Goal: Task Accomplishment & Management: Use online tool/utility

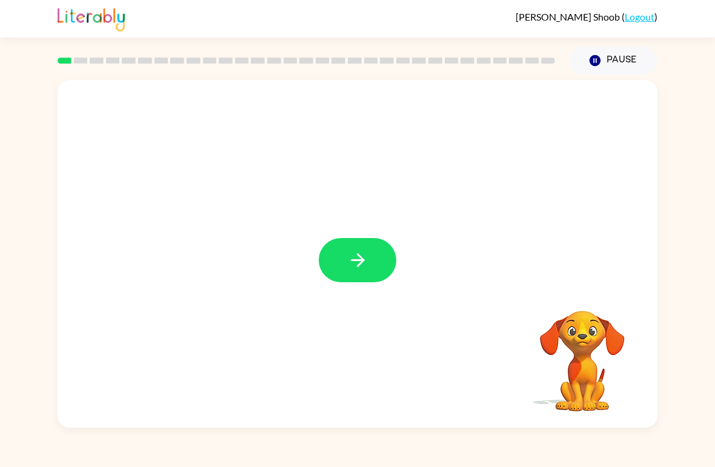
click at [372, 268] on button "button" at bounding box center [358, 260] width 78 height 44
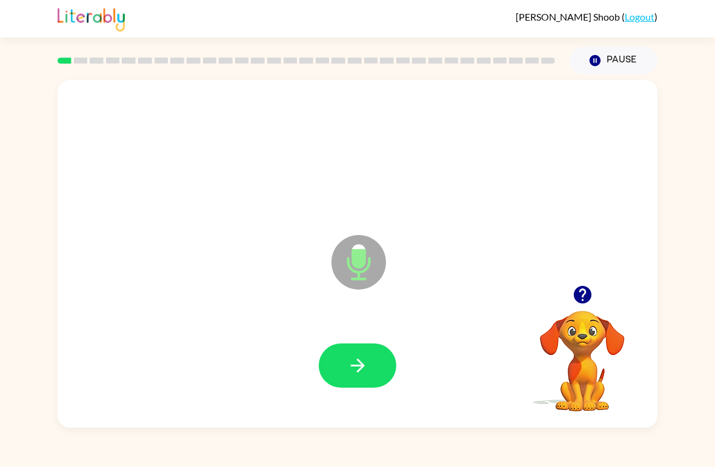
click at [376, 372] on button "button" at bounding box center [358, 366] width 78 height 44
click at [374, 369] on button "button" at bounding box center [358, 366] width 78 height 44
click at [379, 358] on button "button" at bounding box center [358, 366] width 78 height 44
click at [363, 362] on icon "button" at bounding box center [357, 365] width 21 height 21
click at [377, 359] on button "button" at bounding box center [358, 366] width 78 height 44
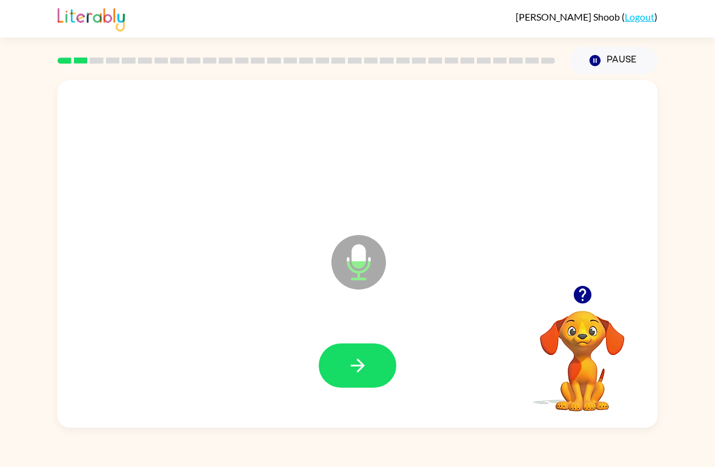
click at [344, 368] on button "button" at bounding box center [358, 366] width 78 height 44
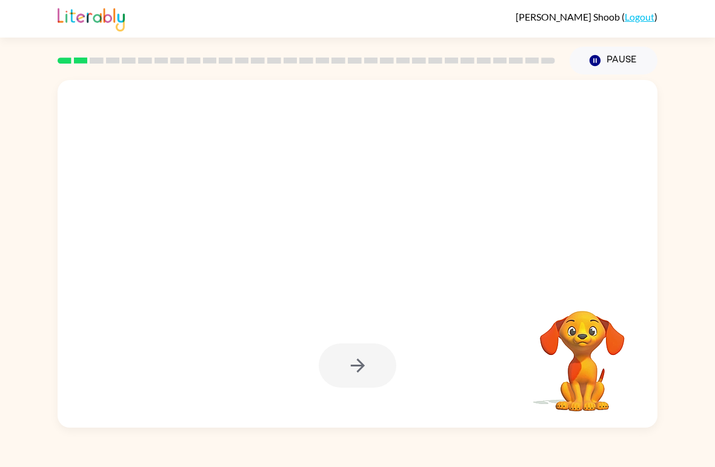
click at [570, 324] on video "Your browser must support playing .mp4 files to use Literably. Please try using…" at bounding box center [582, 352] width 121 height 121
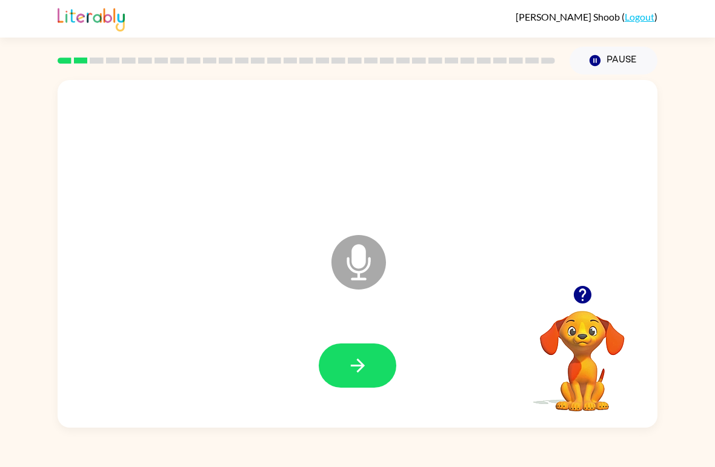
click at [713, 172] on div "Microphone The Microphone is here when it is your turn to talk Your browser mus…" at bounding box center [357, 251] width 715 height 353
click at [368, 356] on icon "button" at bounding box center [357, 365] width 21 height 21
click at [355, 373] on icon "button" at bounding box center [357, 365] width 21 height 21
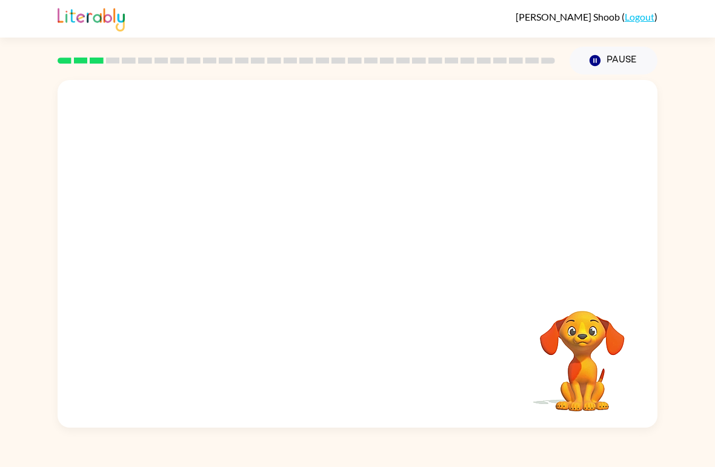
click at [579, 348] on video "Your browser must support playing .mp4 files to use Literably. Please try using…" at bounding box center [582, 352] width 121 height 121
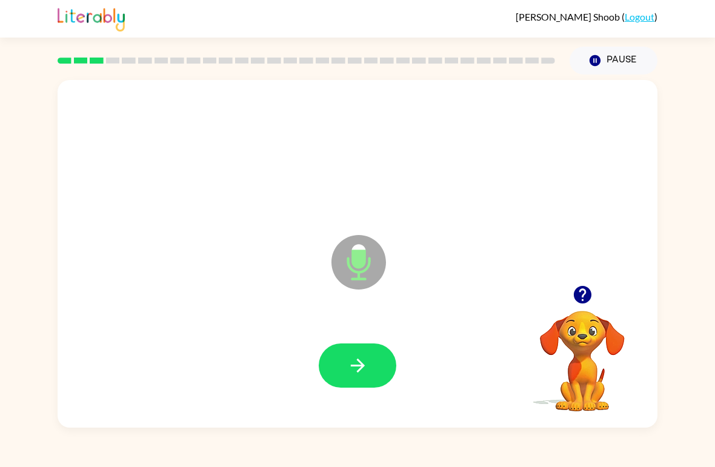
click at [372, 358] on button "button" at bounding box center [358, 366] width 78 height 44
click at [353, 375] on icon "button" at bounding box center [357, 365] width 21 height 21
click at [372, 369] on button "button" at bounding box center [358, 366] width 78 height 44
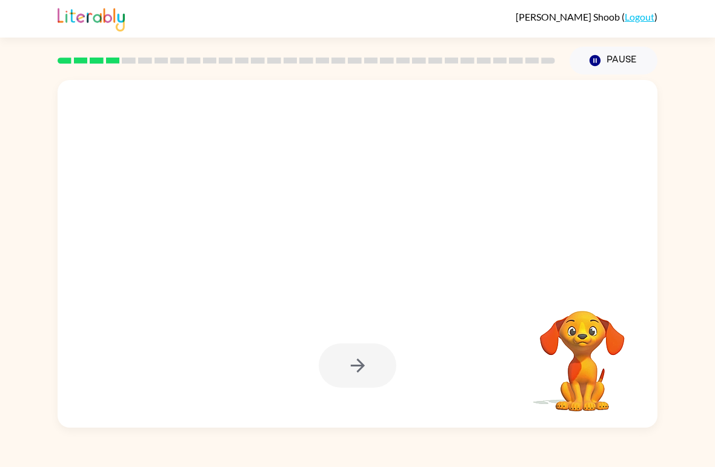
click at [556, 336] on video "Your browser must support playing .mp4 files to use Literably. Please try using…" at bounding box center [582, 352] width 121 height 121
click at [581, 325] on video "Your browser must support playing .mp4 files to use Literably. Please try using…" at bounding box center [582, 352] width 121 height 121
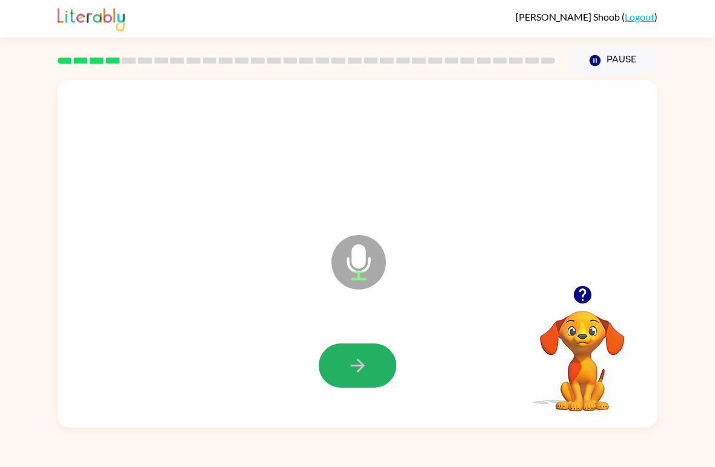
click at [359, 362] on icon "button" at bounding box center [357, 366] width 14 height 14
click at [361, 372] on icon "button" at bounding box center [357, 365] width 21 height 21
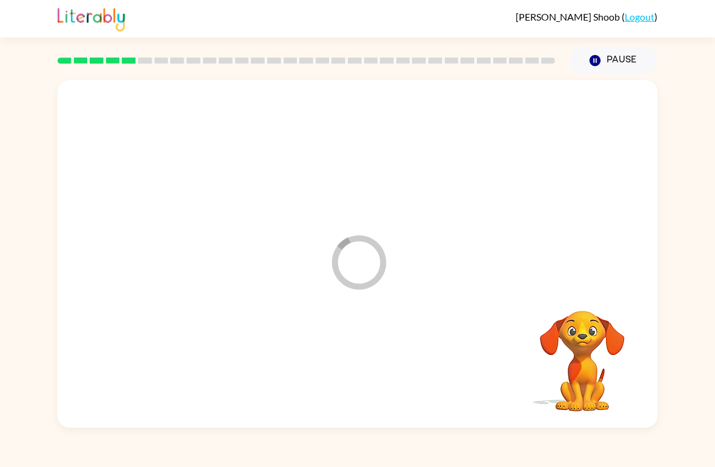
click at [371, 361] on div at bounding box center [358, 366] width 576 height 100
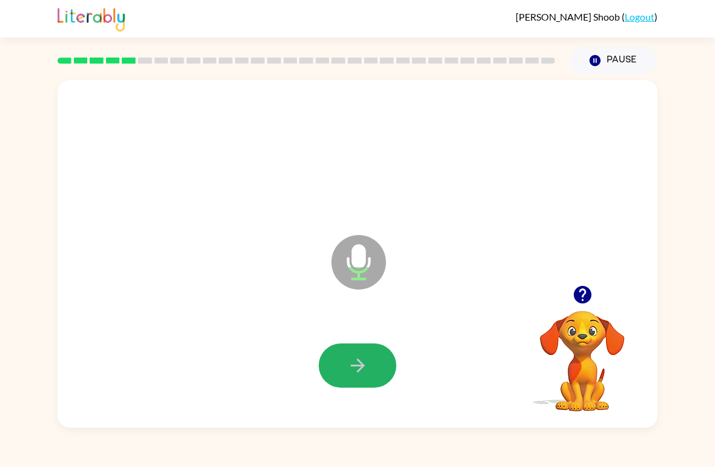
click at [367, 357] on icon "button" at bounding box center [357, 365] width 21 height 21
click at [368, 369] on icon "button" at bounding box center [357, 365] width 21 height 21
click at [369, 358] on button "button" at bounding box center [358, 366] width 78 height 44
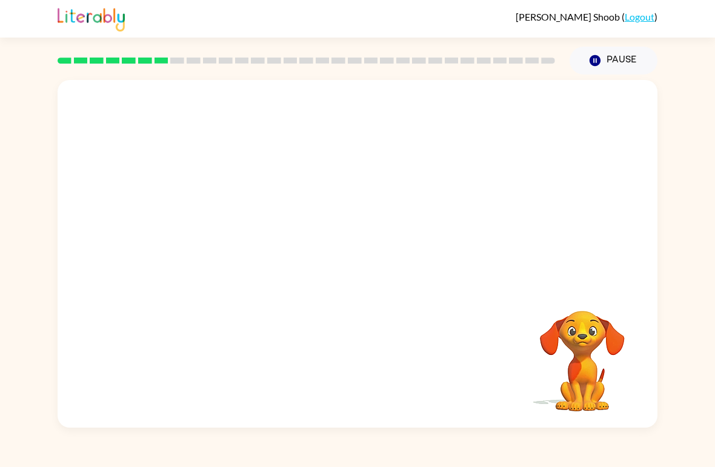
click at [567, 334] on video "Your browser must support playing .mp4 files to use Literably. Please try using…" at bounding box center [582, 352] width 121 height 121
click at [579, 356] on video "Your browser must support playing .mp4 files to use Literably. Please try using…" at bounding box center [582, 352] width 121 height 121
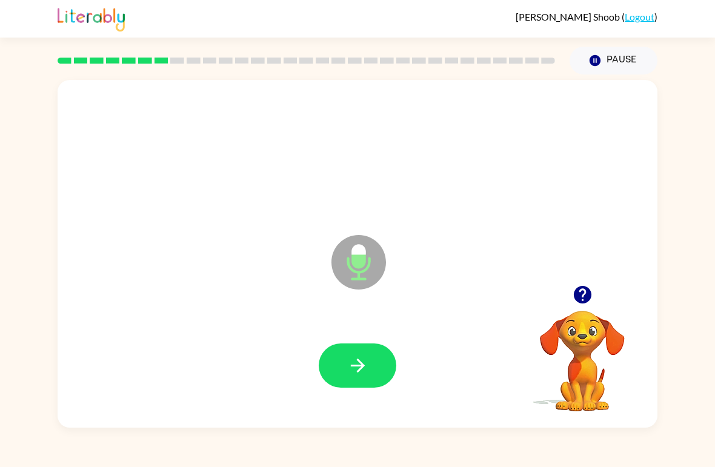
click at [385, 364] on button "button" at bounding box center [358, 366] width 78 height 44
click at [376, 350] on button "button" at bounding box center [358, 366] width 78 height 44
click at [375, 367] on button "button" at bounding box center [358, 366] width 78 height 44
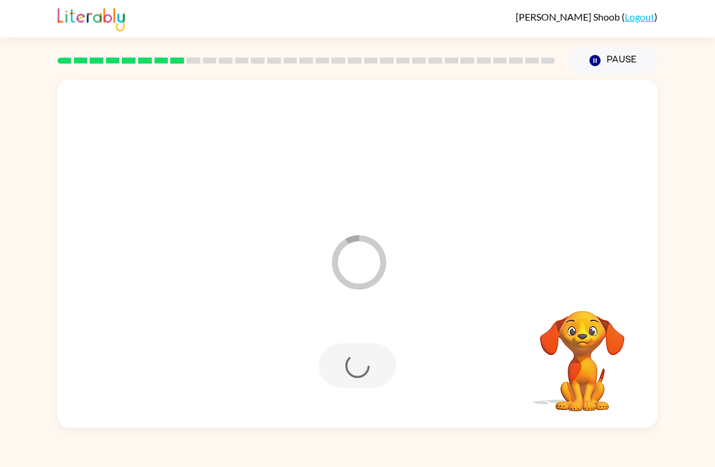
click at [379, 359] on div at bounding box center [358, 366] width 78 height 44
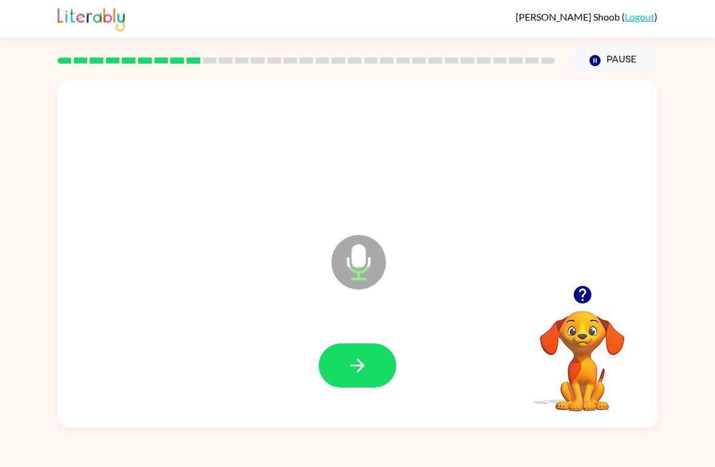
click at [353, 361] on icon "button" at bounding box center [357, 365] width 21 height 21
click at [361, 354] on button "button" at bounding box center [358, 366] width 78 height 44
click at [358, 351] on button "button" at bounding box center [358, 366] width 78 height 44
click at [364, 355] on button "button" at bounding box center [358, 366] width 78 height 44
click at [384, 367] on button "button" at bounding box center [358, 366] width 78 height 44
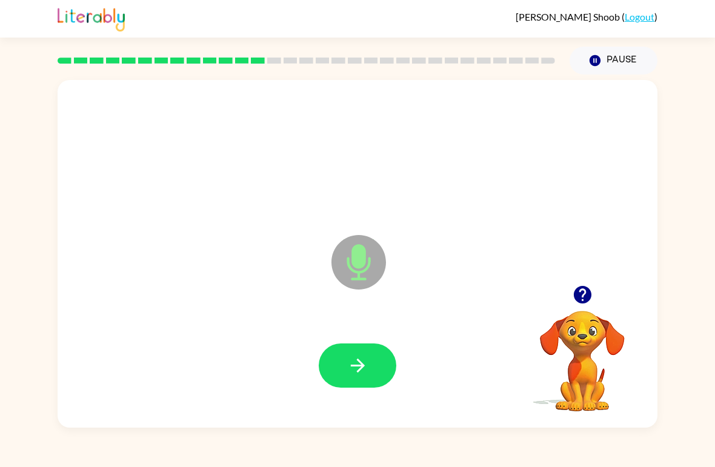
click at [365, 365] on icon "button" at bounding box center [357, 365] width 21 height 21
click at [367, 358] on icon "button" at bounding box center [357, 365] width 21 height 21
click at [354, 368] on icon "button" at bounding box center [357, 365] width 21 height 21
click at [367, 369] on icon "button" at bounding box center [357, 365] width 21 height 21
click at [376, 362] on button "button" at bounding box center [358, 366] width 78 height 44
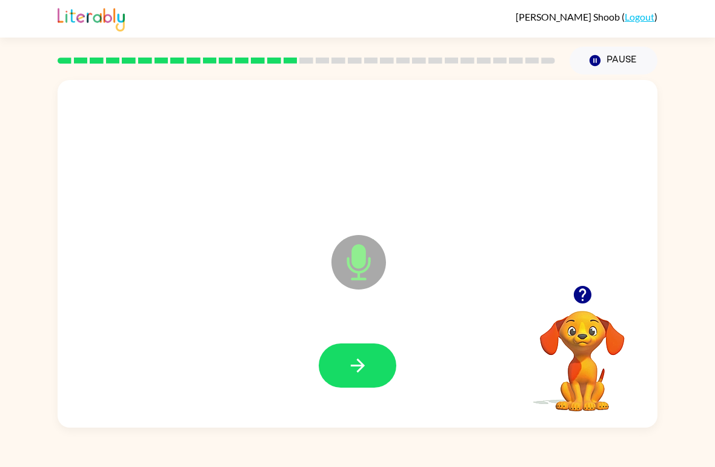
click at [370, 364] on button "button" at bounding box center [358, 366] width 78 height 44
click at [364, 363] on icon "button" at bounding box center [357, 365] width 21 height 21
click at [367, 368] on icon "button" at bounding box center [357, 365] width 21 height 21
click at [368, 365] on icon "button" at bounding box center [357, 365] width 21 height 21
click at [369, 367] on button "button" at bounding box center [358, 366] width 78 height 44
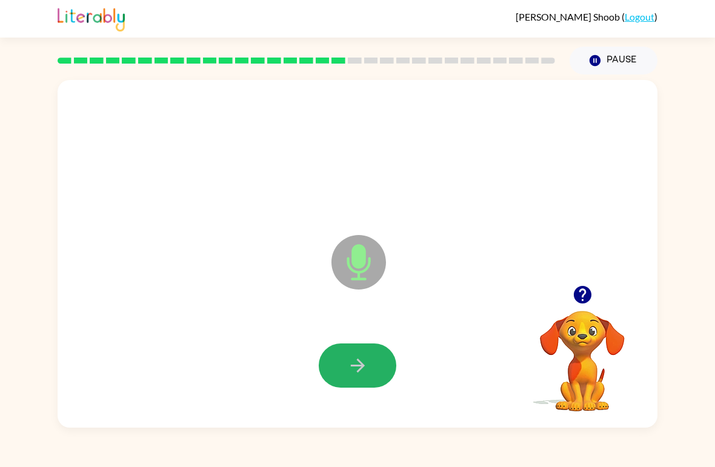
click at [367, 369] on icon "button" at bounding box center [357, 365] width 21 height 21
click at [355, 365] on icon "button" at bounding box center [357, 365] width 21 height 21
click at [365, 362] on icon "button" at bounding box center [357, 365] width 21 height 21
click at [364, 356] on icon "button" at bounding box center [357, 365] width 21 height 21
click at [351, 379] on button "button" at bounding box center [358, 366] width 78 height 44
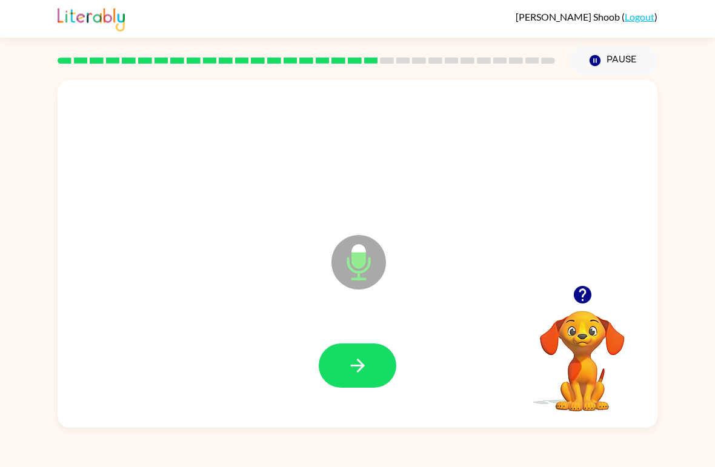
click at [367, 364] on icon "button" at bounding box center [357, 365] width 21 height 21
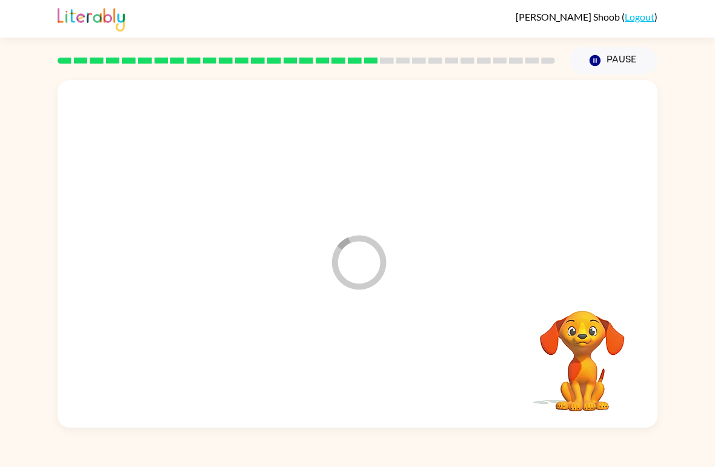
click at [367, 363] on div at bounding box center [358, 366] width 576 height 100
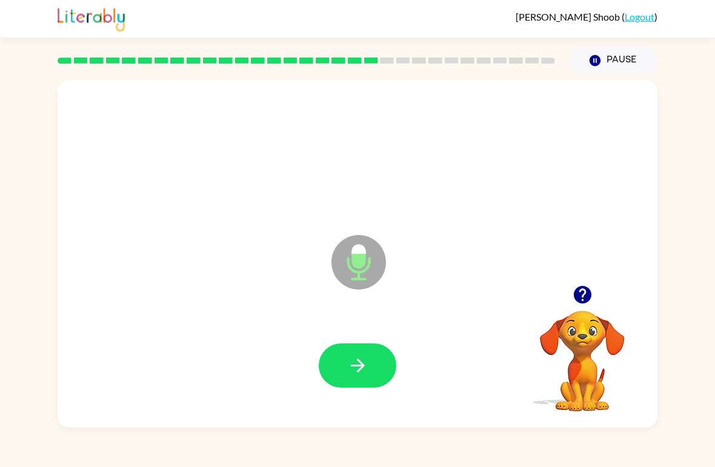
click at [368, 363] on icon "button" at bounding box center [357, 365] width 21 height 21
click at [361, 371] on icon "button" at bounding box center [357, 365] width 21 height 21
click at [354, 372] on icon "button" at bounding box center [357, 365] width 21 height 21
click at [371, 361] on button "button" at bounding box center [358, 366] width 78 height 44
click at [372, 354] on button "button" at bounding box center [358, 366] width 78 height 44
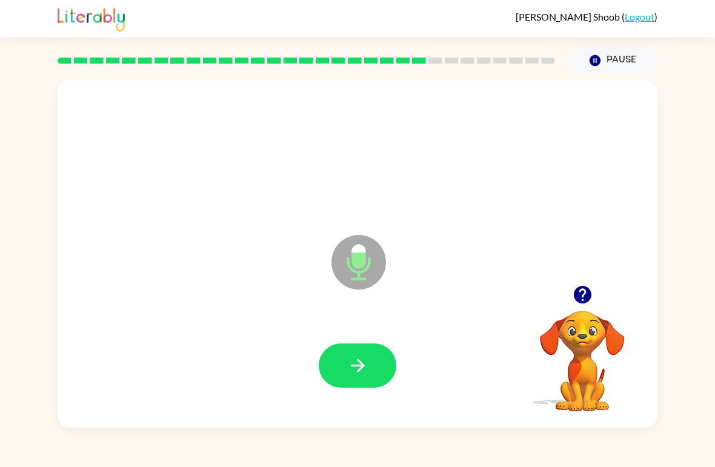
click at [369, 361] on button "button" at bounding box center [358, 366] width 78 height 44
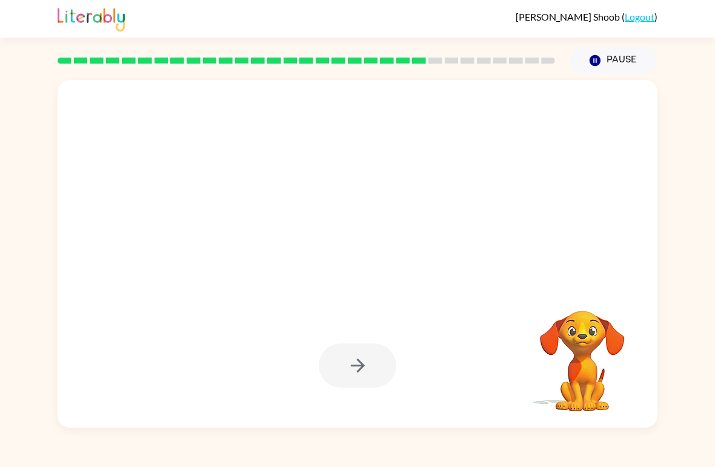
click at [708, 271] on div "Your browser must support playing .mp4 files to use Literably. Please try using…" at bounding box center [357, 251] width 715 height 353
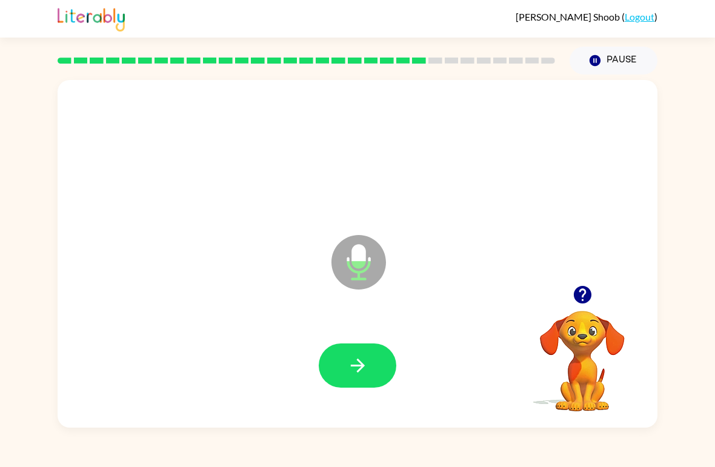
click at [375, 370] on button "button" at bounding box center [358, 366] width 78 height 44
click at [363, 371] on icon "button" at bounding box center [357, 365] width 21 height 21
click at [350, 362] on icon "button" at bounding box center [357, 365] width 21 height 21
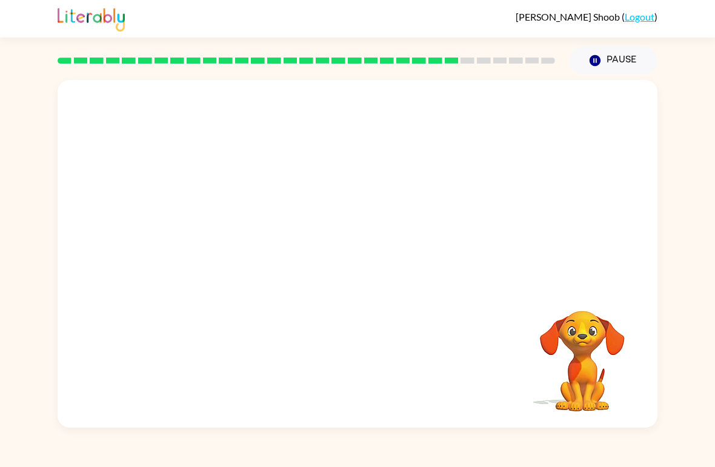
click at [5, 186] on div "Your browser must support playing .mp4 files to use Literably. Please try using…" at bounding box center [357, 251] width 715 height 353
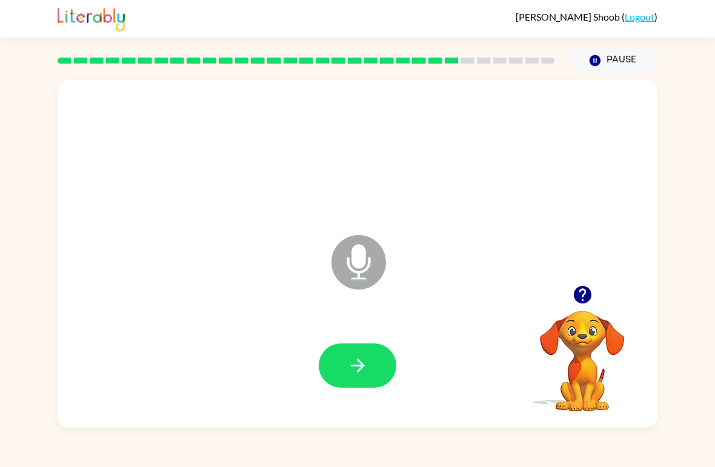
click at [357, 370] on icon "button" at bounding box center [357, 365] width 21 height 21
click at [382, 349] on button "button" at bounding box center [358, 366] width 78 height 44
click at [375, 376] on button "button" at bounding box center [358, 366] width 78 height 44
click at [429, 312] on icon "Microphone The Microphone is here when it is your turn to talk" at bounding box center [419, 277] width 182 height 91
click at [345, 381] on button "button" at bounding box center [358, 366] width 78 height 44
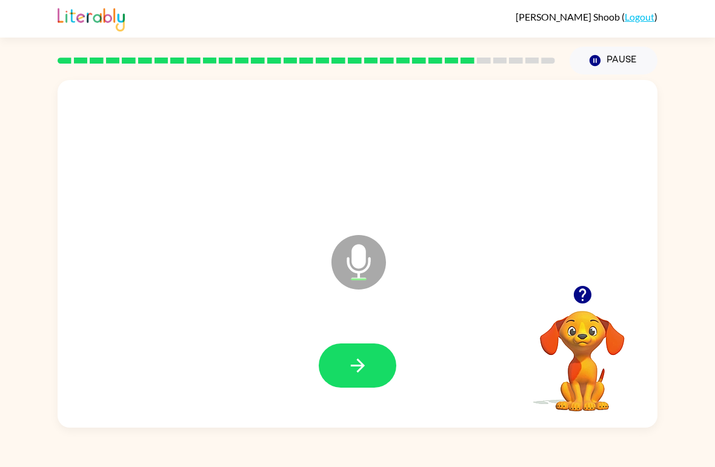
click at [336, 379] on button "button" at bounding box center [358, 366] width 78 height 44
click at [361, 368] on icon "button" at bounding box center [357, 366] width 14 height 14
click at [378, 370] on button "button" at bounding box center [358, 366] width 78 height 44
click at [375, 370] on button "button" at bounding box center [358, 366] width 78 height 44
click at [353, 388] on button "button" at bounding box center [358, 366] width 78 height 44
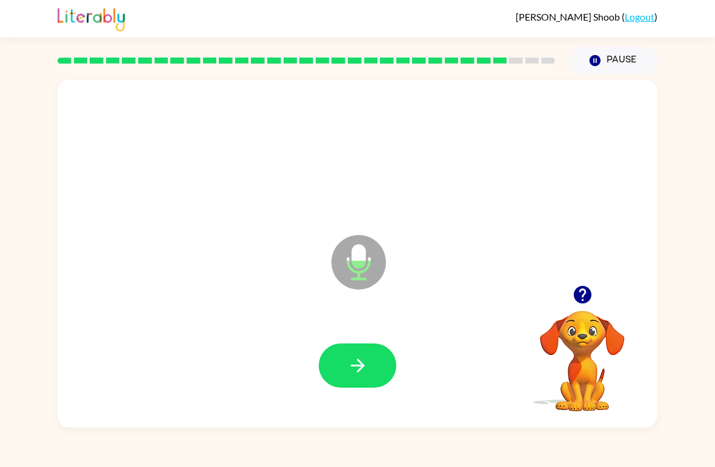
click at [341, 373] on button "button" at bounding box center [358, 366] width 78 height 44
click at [370, 362] on button "button" at bounding box center [358, 366] width 78 height 44
click at [359, 358] on icon "button" at bounding box center [357, 365] width 21 height 21
click at [384, 351] on button "button" at bounding box center [358, 366] width 78 height 44
click at [381, 362] on button "button" at bounding box center [358, 366] width 78 height 44
